Goal: Information Seeking & Learning: Learn about a topic

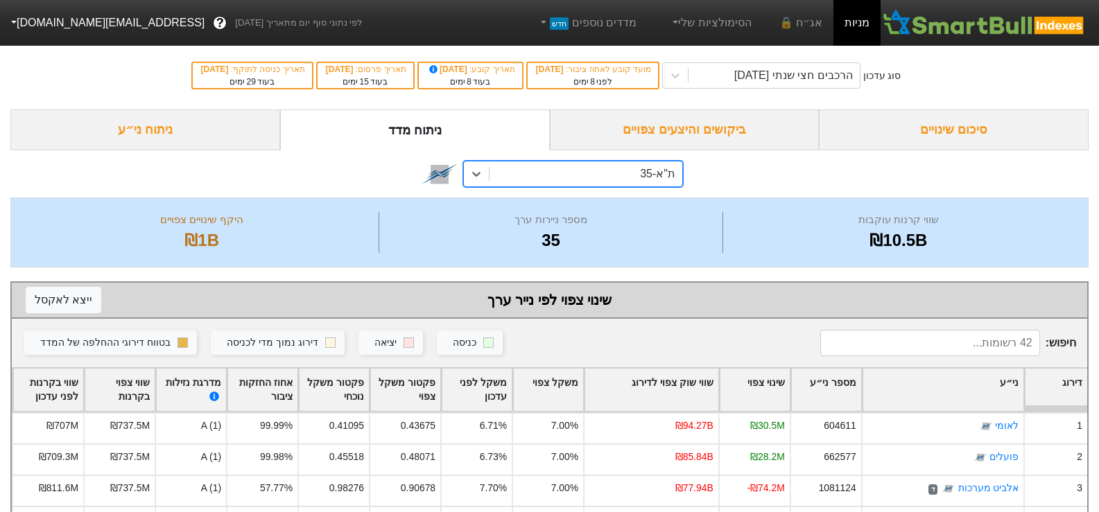
click at [741, 132] on div "ביקושים והיצעים צפויים" at bounding box center [685, 130] width 270 height 41
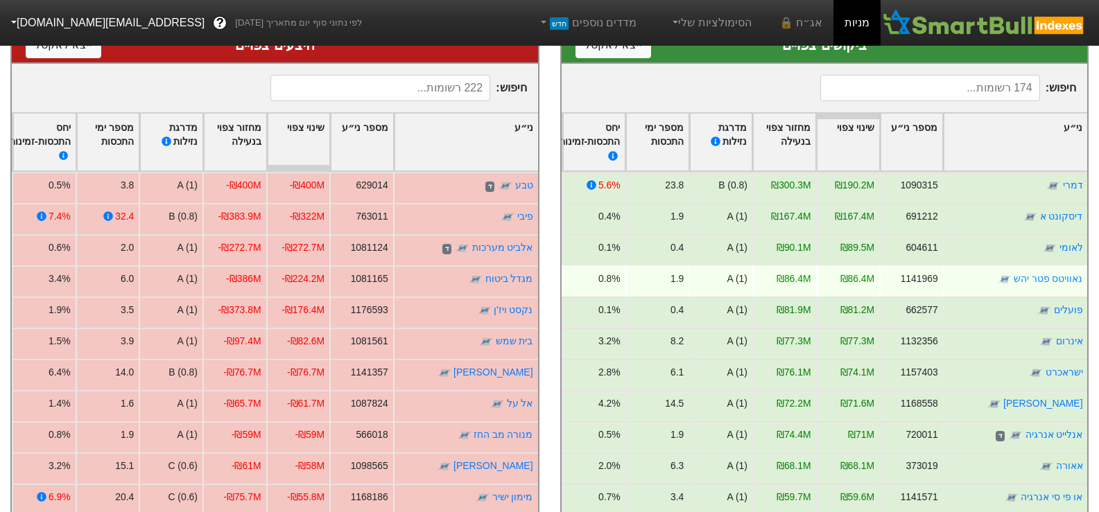
scroll to position [139, 0]
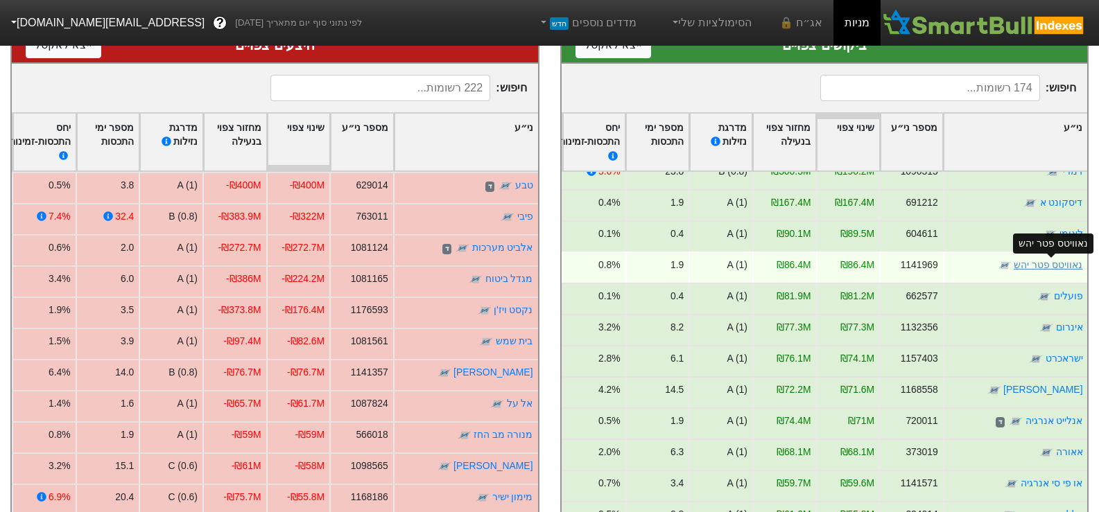
click at [1046, 264] on link "נאוויטס פטר יהש" at bounding box center [1047, 264] width 69 height 11
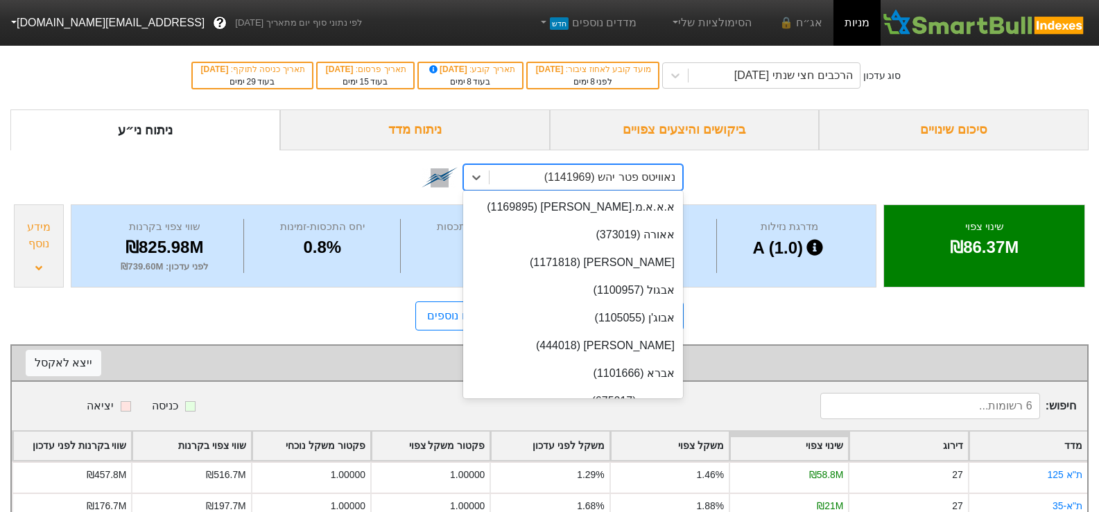
click at [574, 182] on div "נאוויטס פטר יהש (1141969)" at bounding box center [609, 177] width 131 height 17
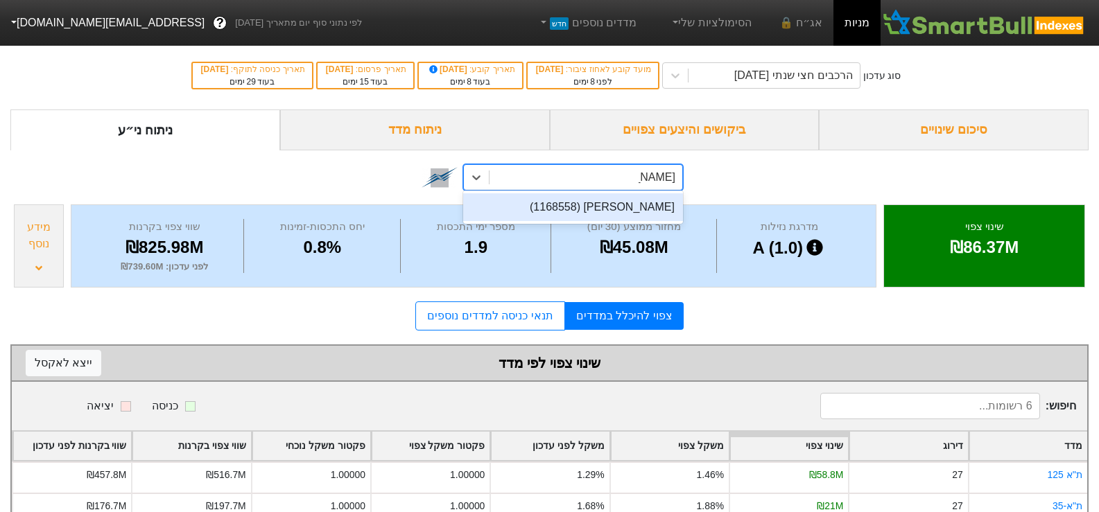
type input "[PERSON_NAME]"
click at [604, 202] on div "[PERSON_NAME] (1168558)" at bounding box center [573, 207] width 220 height 28
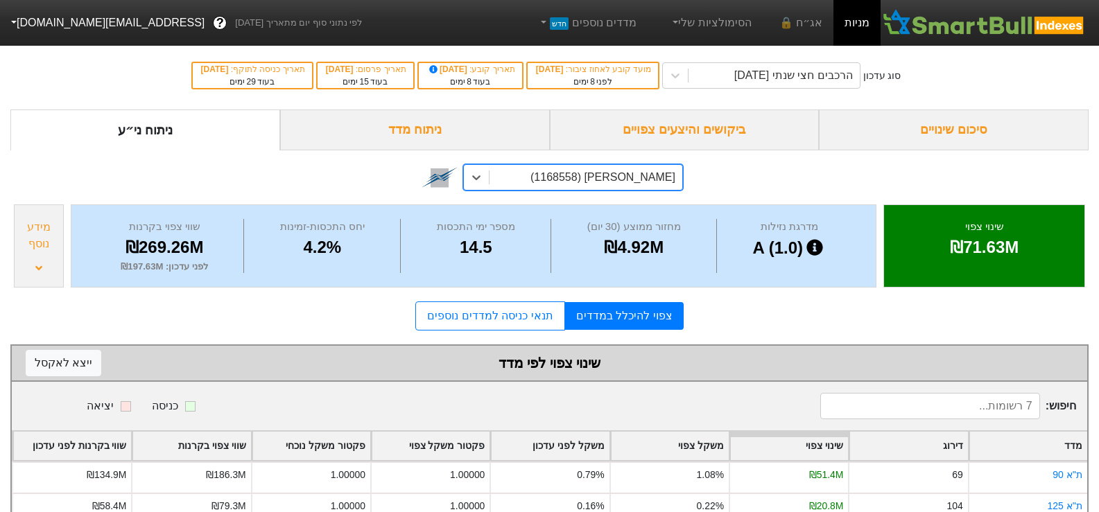
click at [668, 175] on div "[PERSON_NAME] (1168558)" at bounding box center [602, 177] width 145 height 17
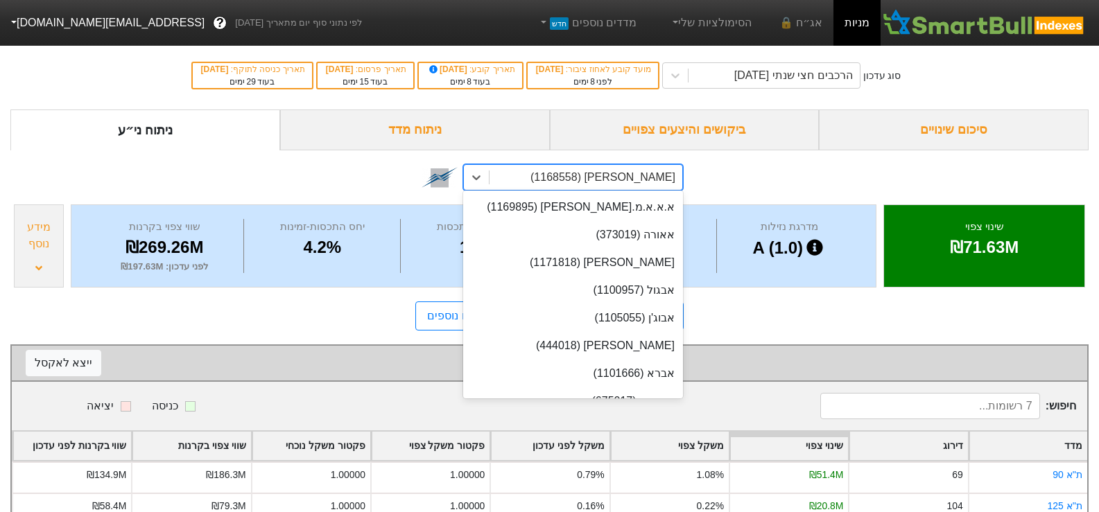
scroll to position [9508, 0]
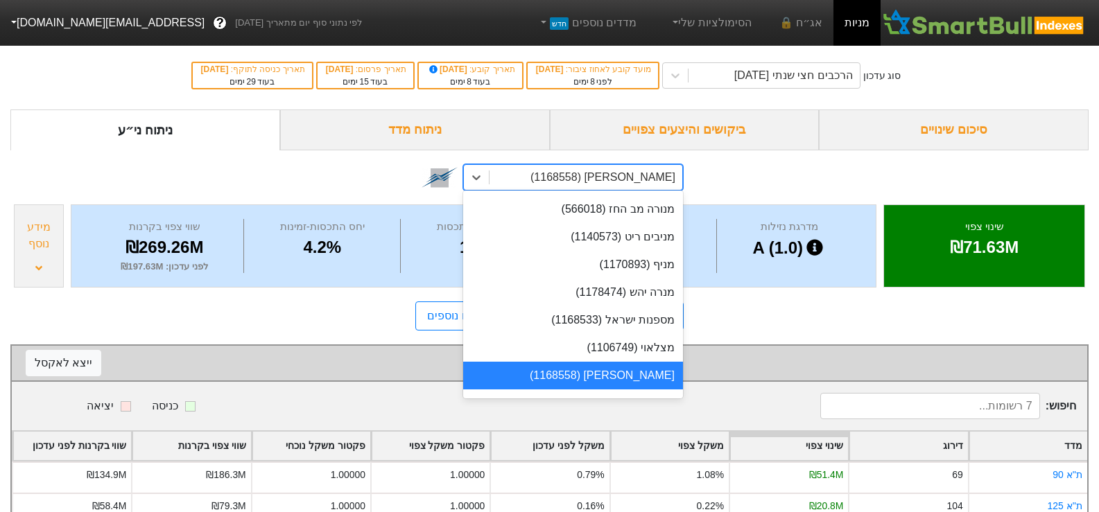
click at [668, 175] on div "[PERSON_NAME] (1168558)" at bounding box center [602, 177] width 145 height 17
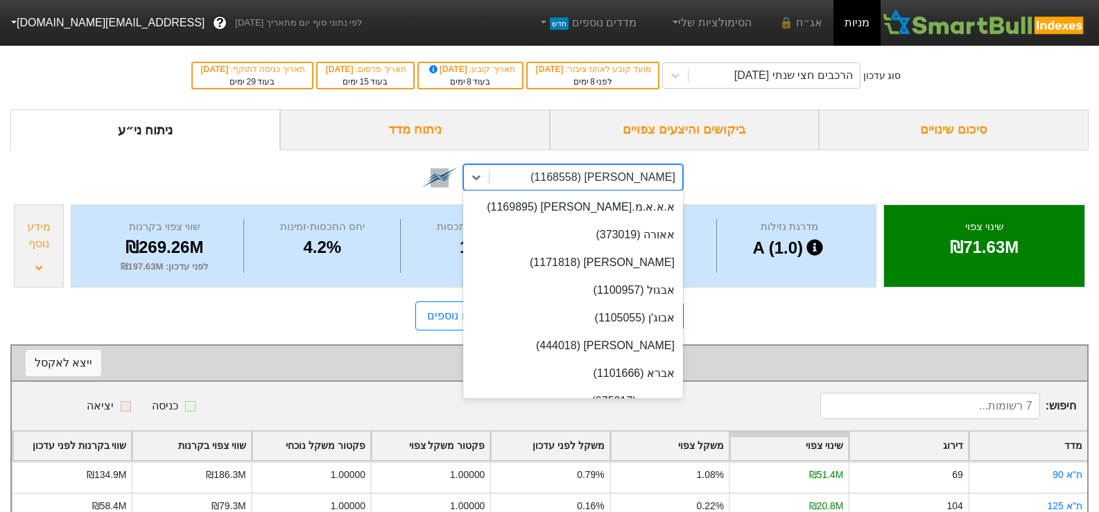
click at [668, 175] on div "[PERSON_NAME] (1168558)" at bounding box center [602, 177] width 145 height 17
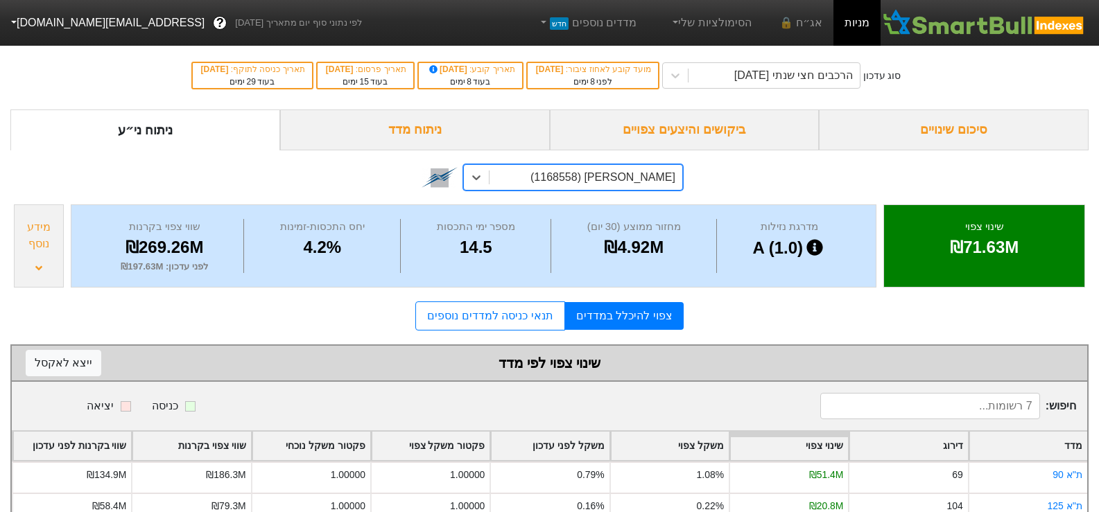
click at [668, 175] on div "[PERSON_NAME] (1168558)" at bounding box center [602, 177] width 145 height 17
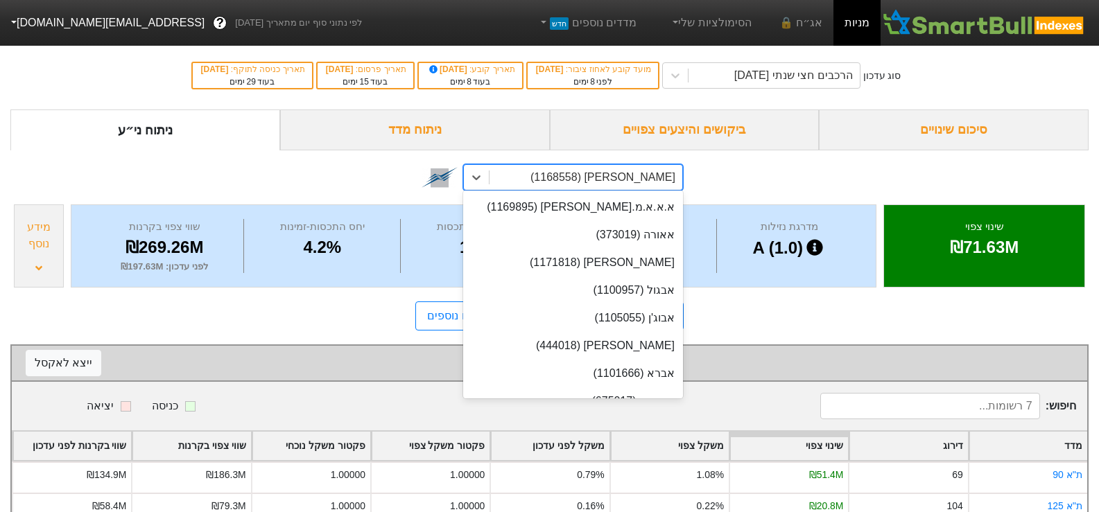
scroll to position [9508, 0]
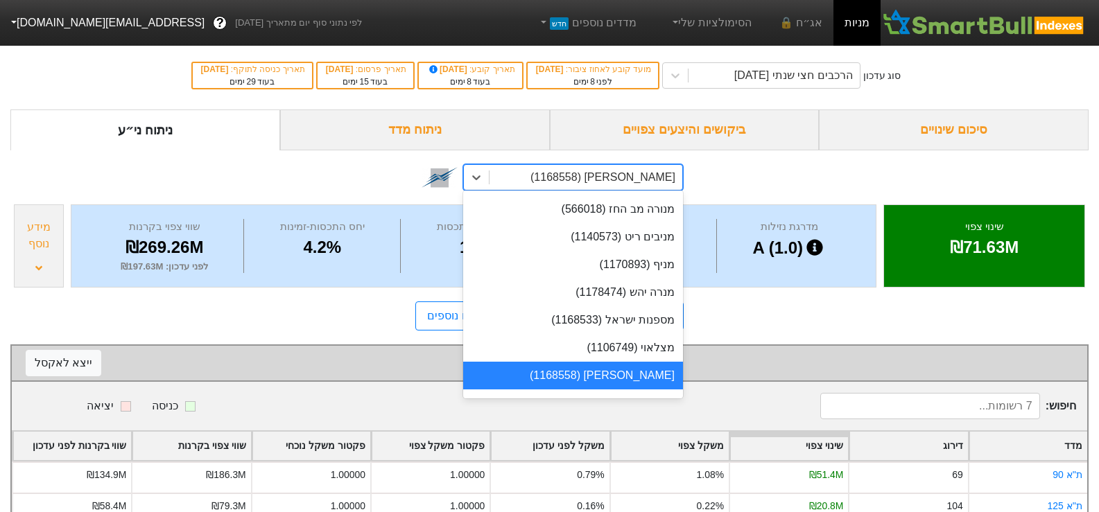
click at [585, 179] on div "[PERSON_NAME] (1168558)" at bounding box center [602, 177] width 145 height 17
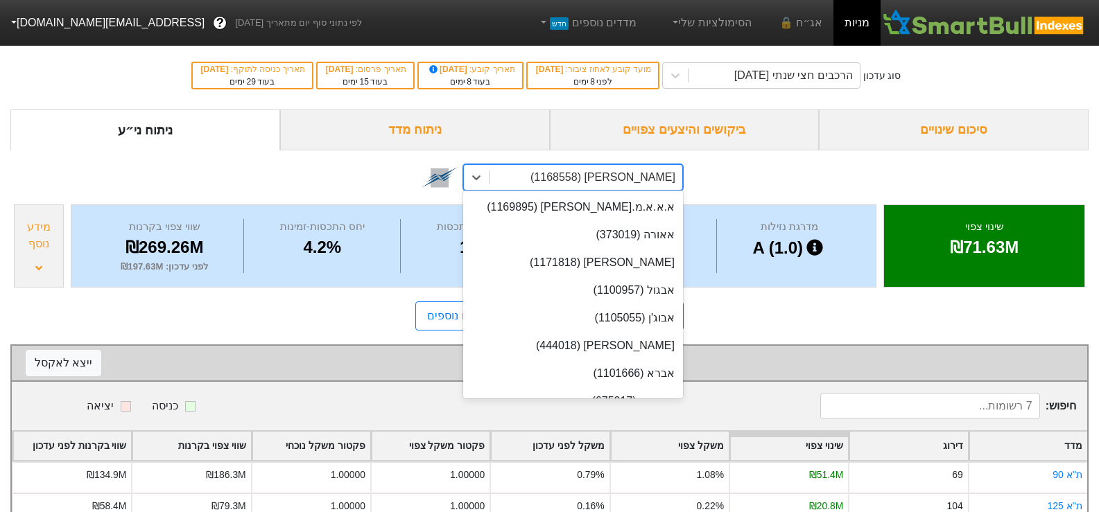
click at [585, 179] on div "[PERSON_NAME] (1168558)" at bounding box center [602, 177] width 145 height 17
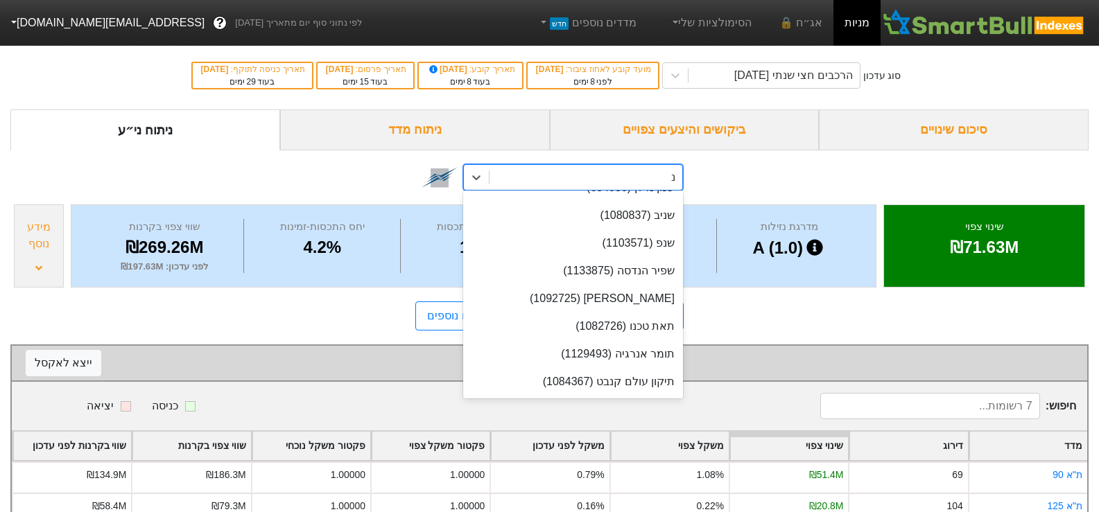
scroll to position [0, 0]
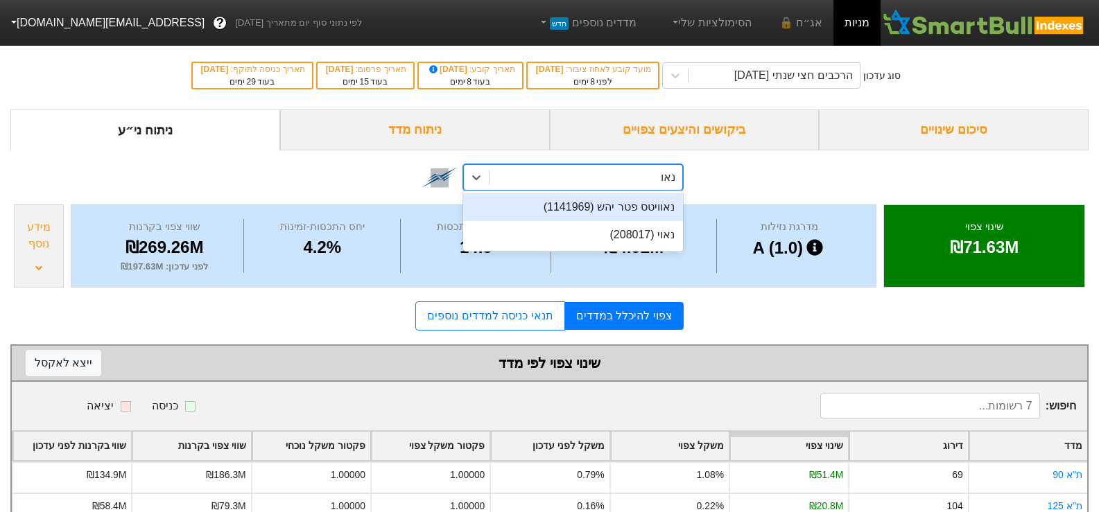
type input "נאווי"
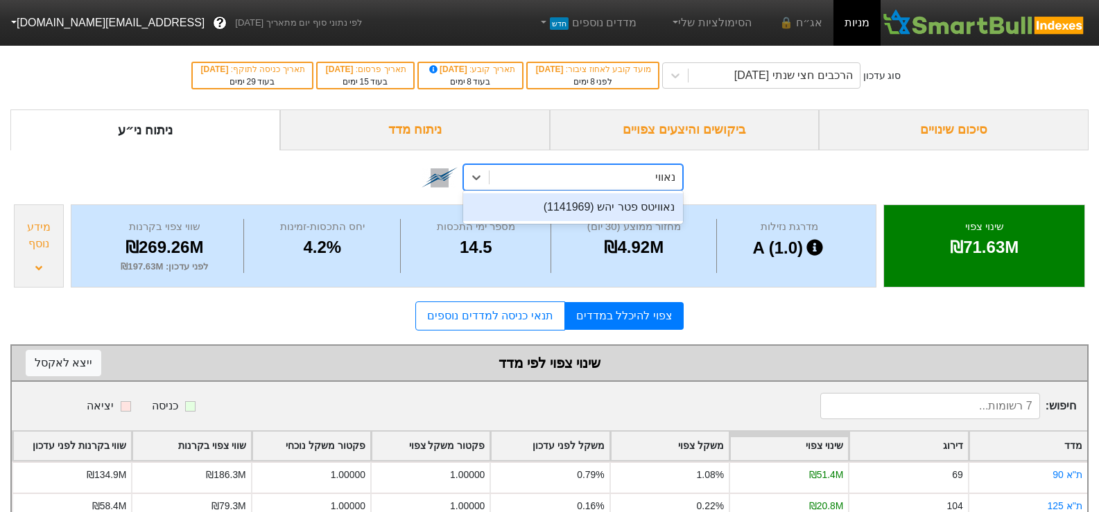
click at [600, 207] on div "נאוויטס פטר יהש (1141969)" at bounding box center [573, 207] width 220 height 28
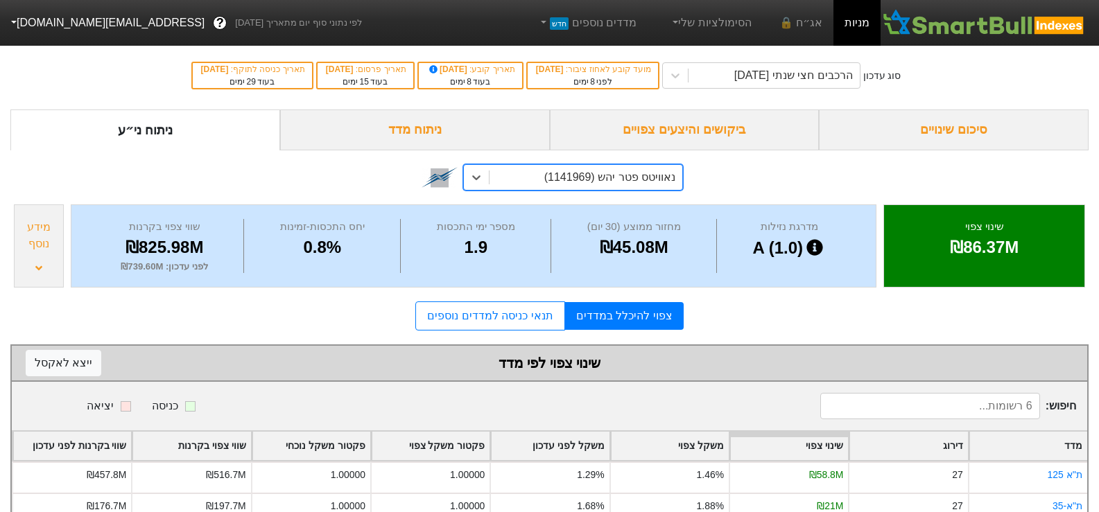
click at [648, 186] on div "נאוויטס פטר יהש (1141969)" at bounding box center [585, 177] width 193 height 25
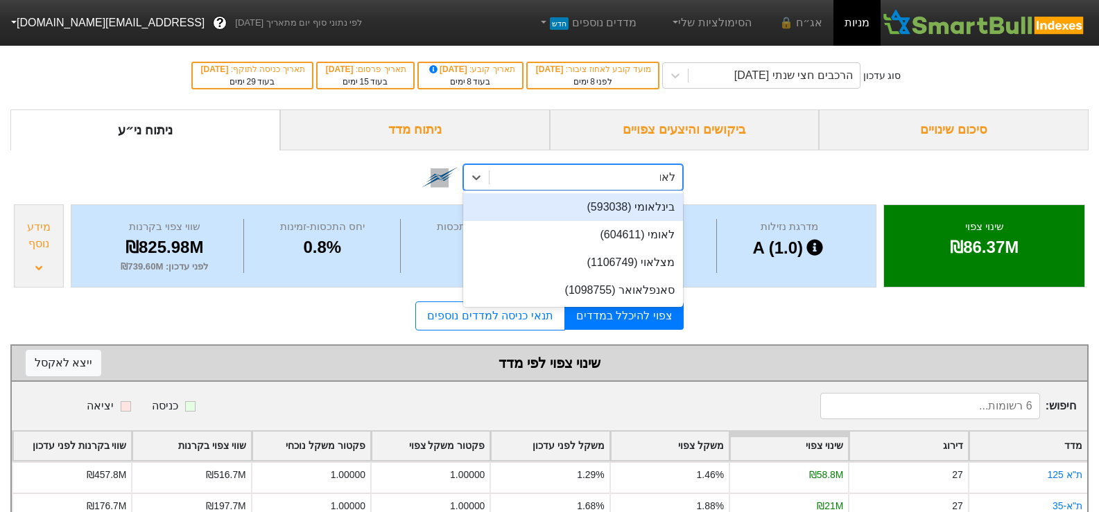
type input "לאומי"
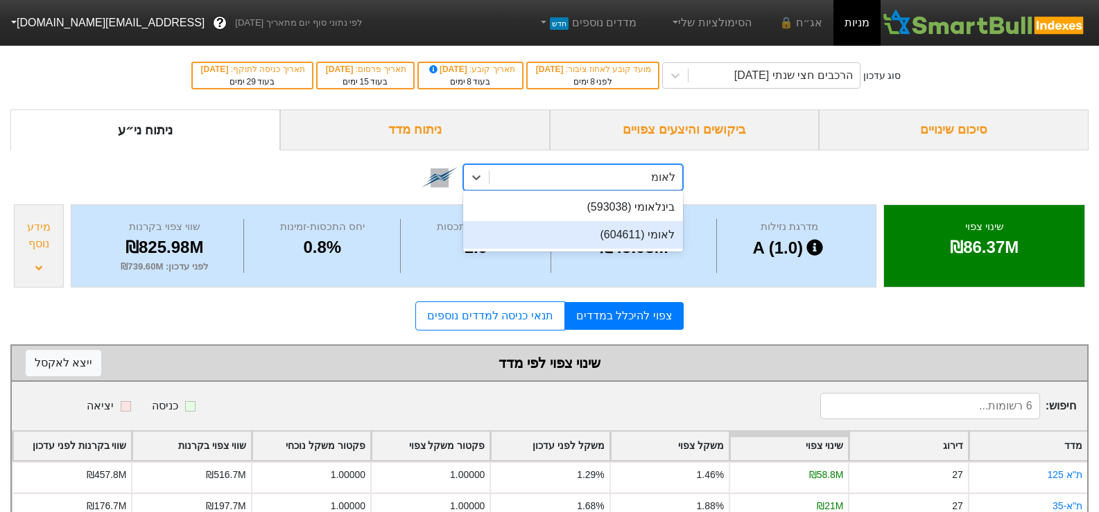
click at [638, 236] on div "לאומי (604611)" at bounding box center [573, 235] width 220 height 28
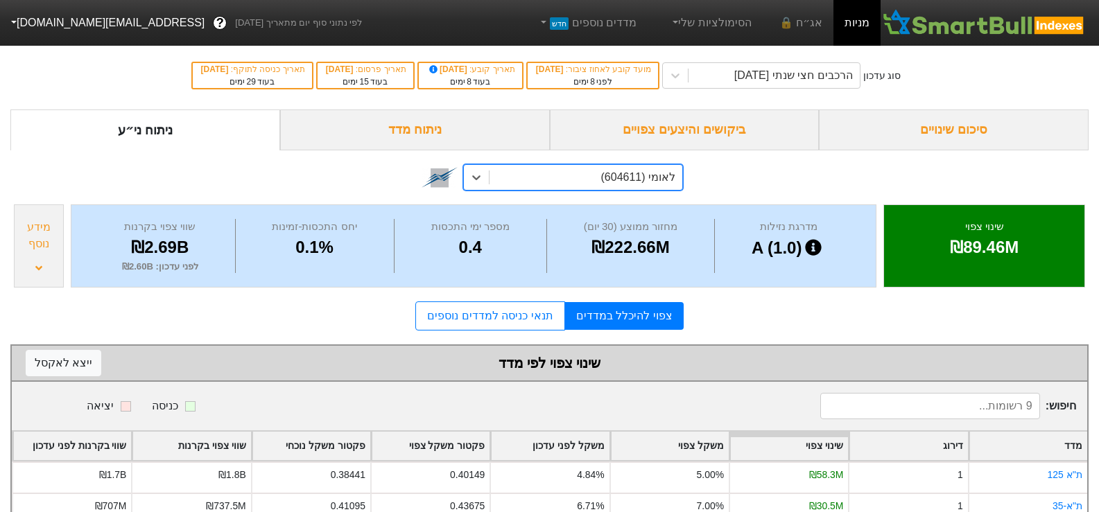
click at [663, 176] on div "לאומי (604611)" at bounding box center [638, 177] width 75 height 17
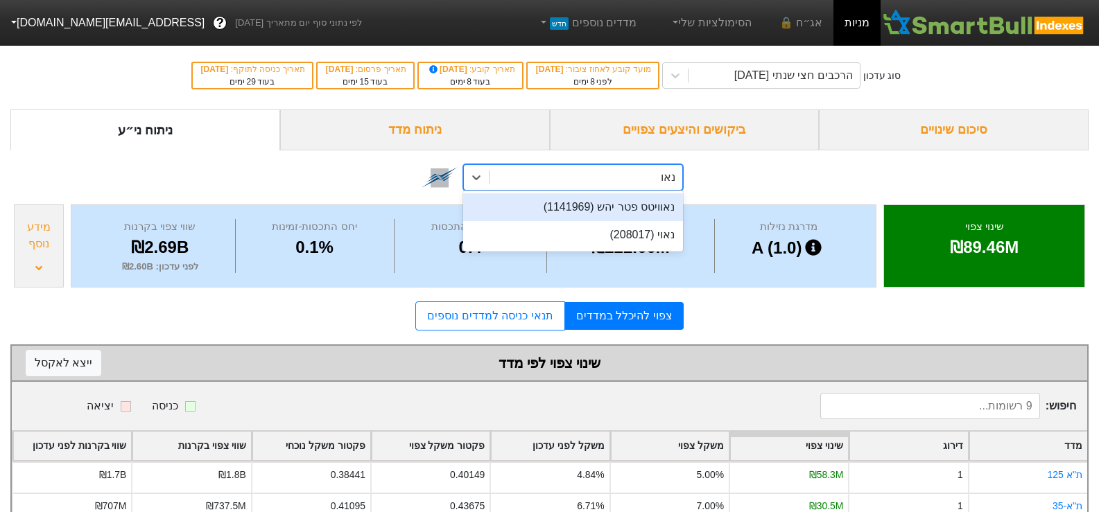
type input "נאוו"
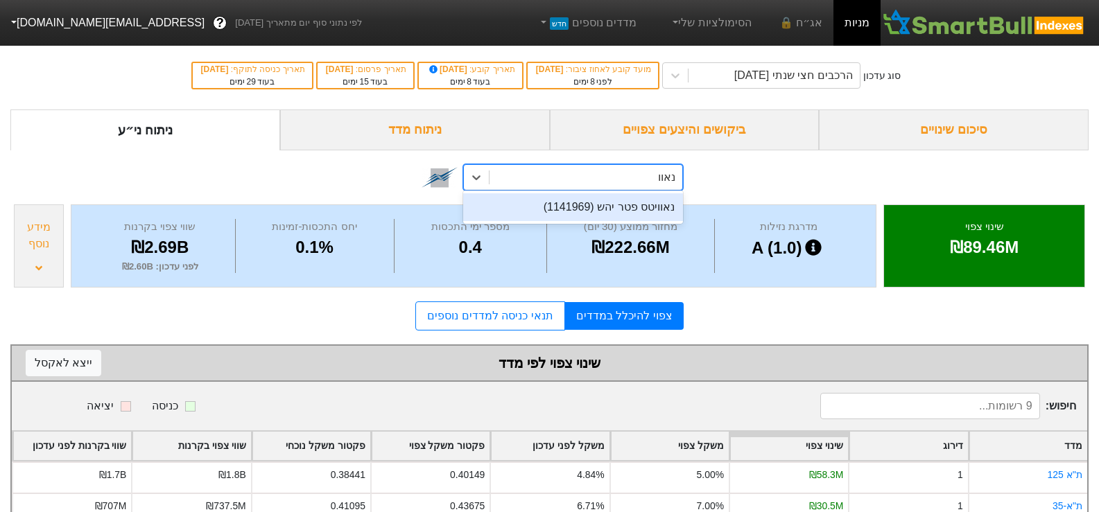
click at [654, 205] on div "נאוויטס פטר יהש (1141969)" at bounding box center [573, 207] width 220 height 28
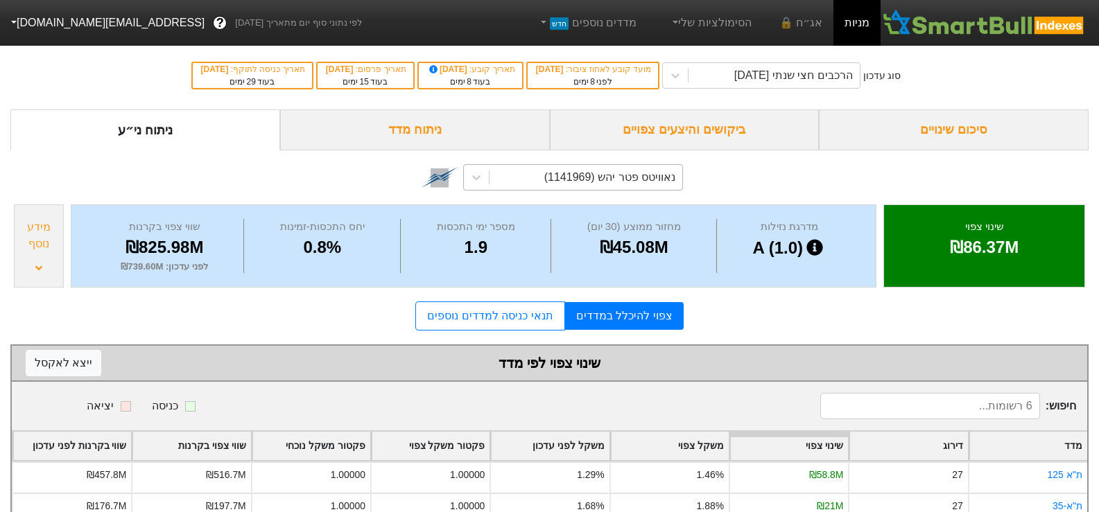
click at [717, 131] on div "ביקושים והיצעים צפויים" at bounding box center [685, 130] width 270 height 41
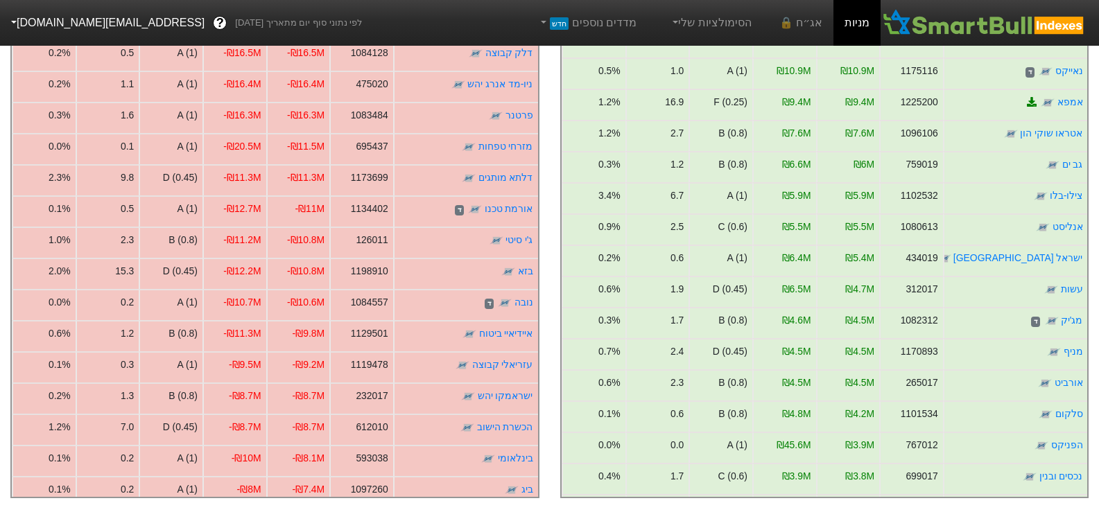
scroll to position [1109, 0]
